Goal: Information Seeking & Learning: Learn about a topic

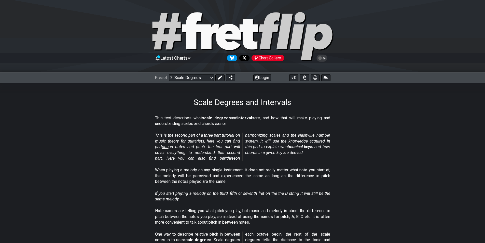
click at [269, 39] on icon at bounding box center [276, 30] width 34 height 36
select select "/welcome"
select select "C"
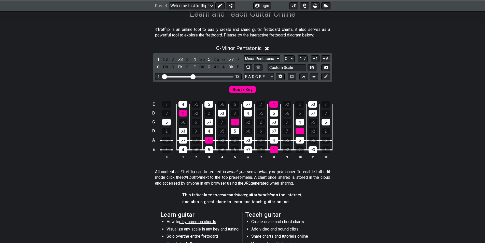
scroll to position [102, 0]
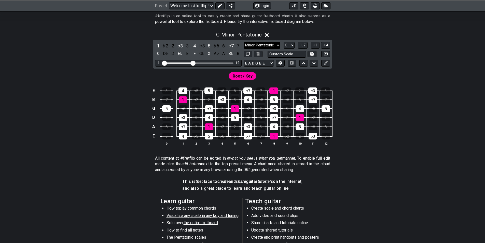
click at [267, 43] on select "Minor Pentatonic Click to edit Minor Pentatonic Major Pentatonic Minor Blues Ma…" at bounding box center [262, 45] width 37 height 7
click at [244, 42] on select "Minor Pentatonic Click to edit Minor Pentatonic Major Pentatonic Minor Blues Ma…" at bounding box center [262, 45] width 37 height 7
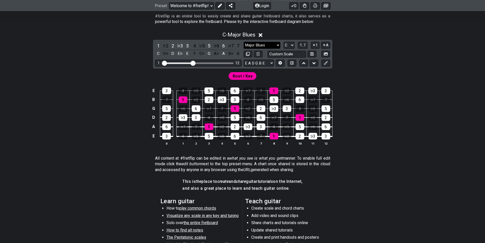
click at [268, 44] on select "Minor Pentatonic Click to edit Minor Pentatonic Major Pentatonic Minor Blues Ma…" at bounding box center [262, 45] width 37 height 7
select select "Major / [PERSON_NAME]"
click at [244, 42] on select "Minor Pentatonic Click to edit Minor Pentatonic Major Pentatonic Minor Blues Ma…" at bounding box center [262, 45] width 37 height 7
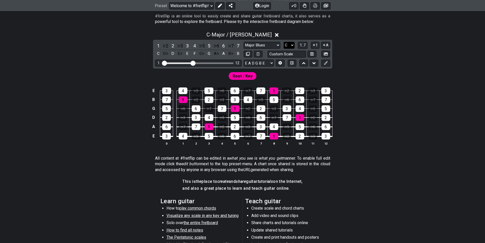
click at [294, 45] on select "A♭ A A♯ B♭ B C C♯ D♭ D D♯ E♭ E F F♯ G♭ G G♯" at bounding box center [289, 45] width 11 height 7
select select "D"
click at [284, 42] on select "A♭ A A♯ B♭ B C C♯ D♭ D D♯ E♭ E F F♯ G♭ G G♯" at bounding box center [289, 45] width 11 height 7
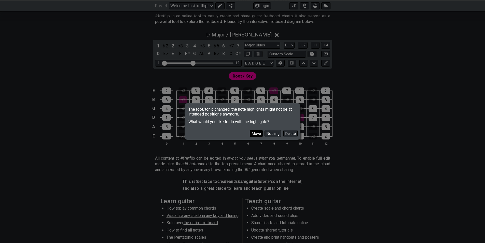
click at [255, 133] on button "Move" at bounding box center [256, 133] width 13 height 7
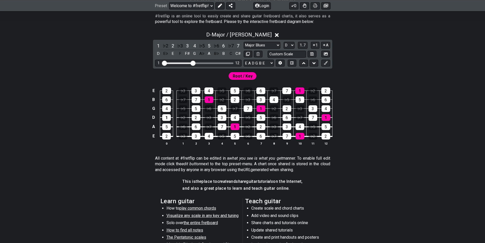
click at [194, 61] on div "1 12" at bounding box center [198, 63] width 87 height 7
drag, startPoint x: 193, startPoint y: 62, endPoint x: 208, endPoint y: 63, distance: 14.8
click at [208, 63] on input "Visible fret range" at bounding box center [198, 63] width 72 height 0
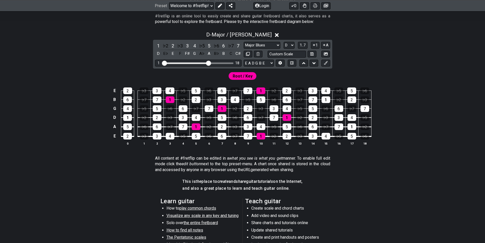
click at [393, 33] on div "D - Major / Ionian" at bounding box center [242, 33] width 397 height 9
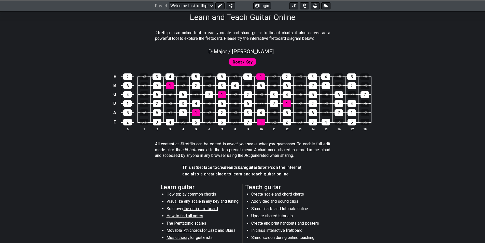
scroll to position [51, 0]
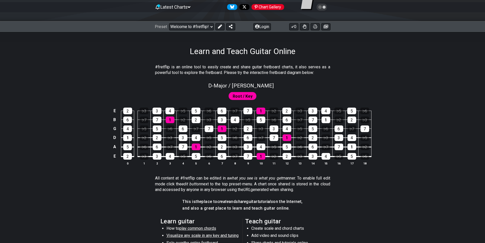
click at [304, 81] on div "D - Major / Ionian" at bounding box center [242, 83] width 397 height 9
select select "Major / [PERSON_NAME]"
select select "D"
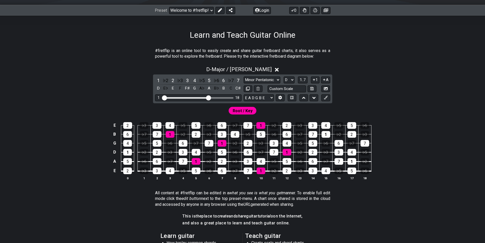
scroll to position [76, 0]
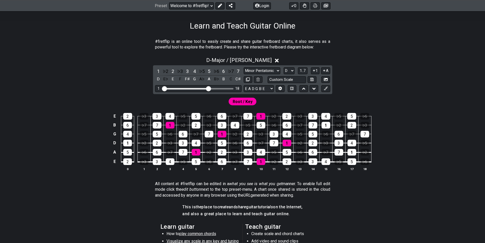
click at [321, 56] on div "D - Major / Ionian" at bounding box center [242, 58] width 397 height 9
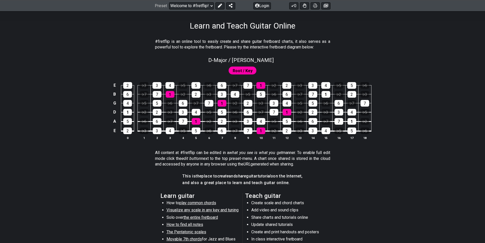
click at [288, 60] on div "D - Major / Ionian" at bounding box center [242, 58] width 397 height 9
select select "Major / [PERSON_NAME]"
select select "D"
